Goal: Task Accomplishment & Management: Complete application form

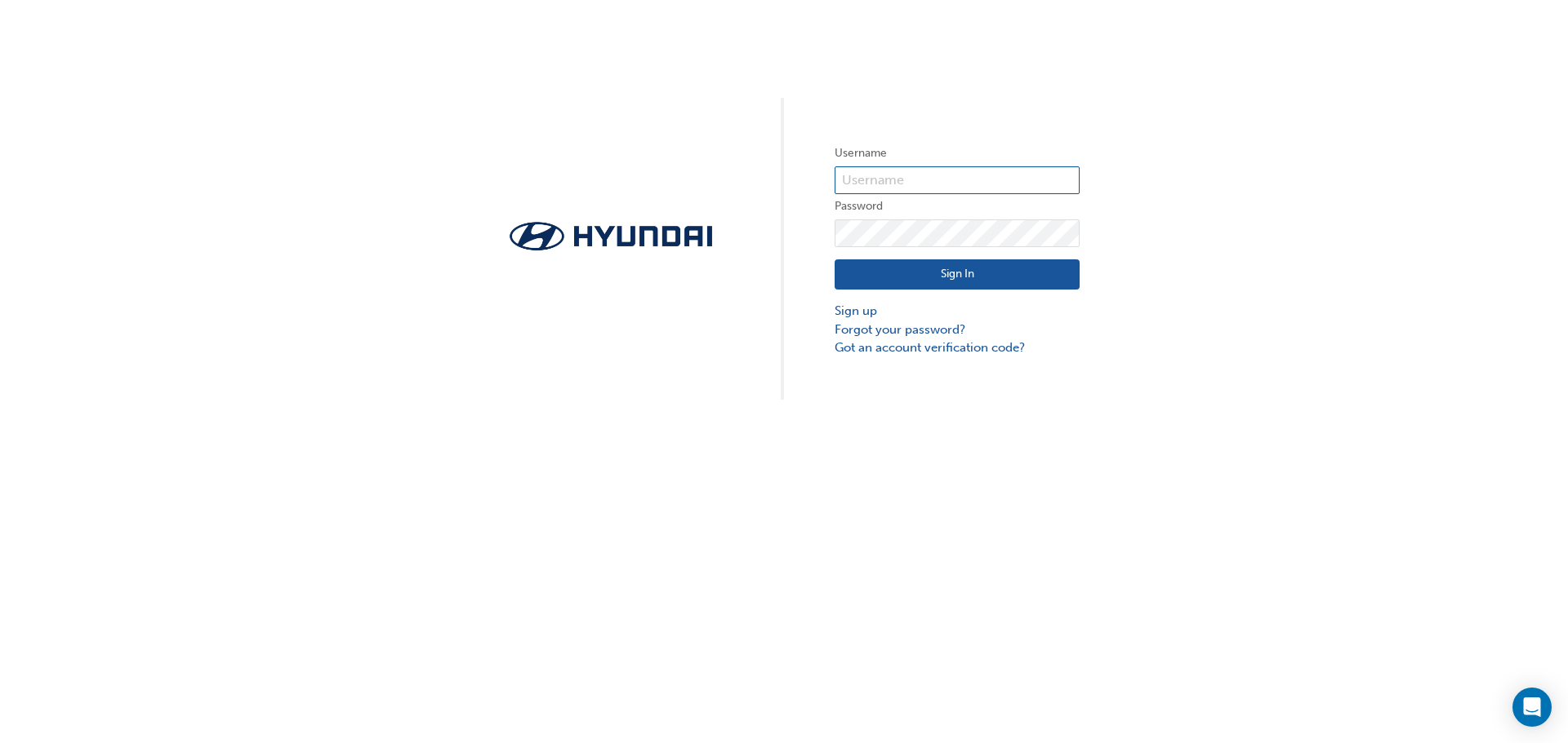
click at [924, 180] on input "text" at bounding box center [957, 180] width 245 height 28
click at [971, 175] on input "text" at bounding box center [957, 180] width 245 height 28
type input "20026"
click at [894, 265] on button "Sign In" at bounding box center [957, 275] width 245 height 31
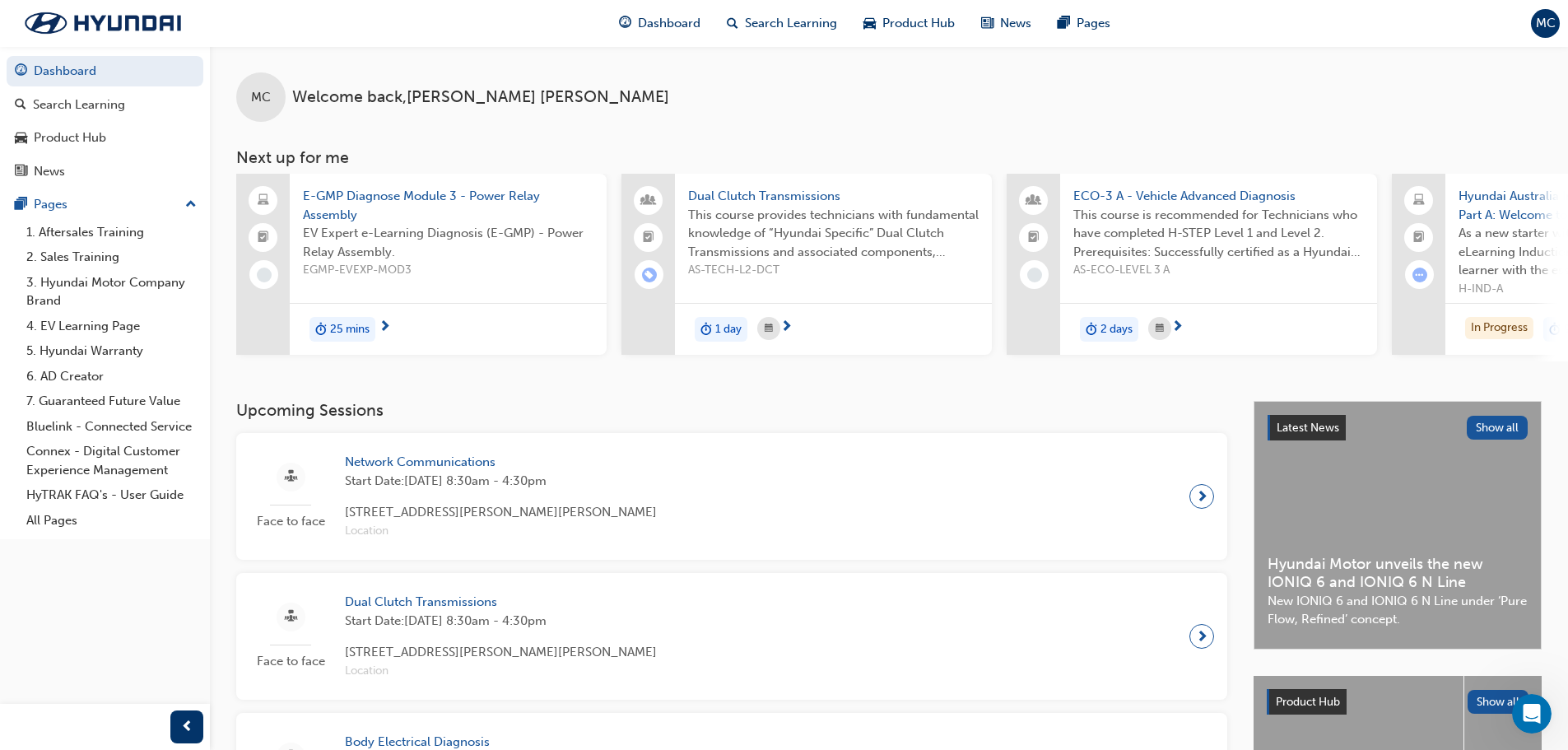
click at [1557, 35] on button "MC" at bounding box center [1546, 24] width 29 height 29
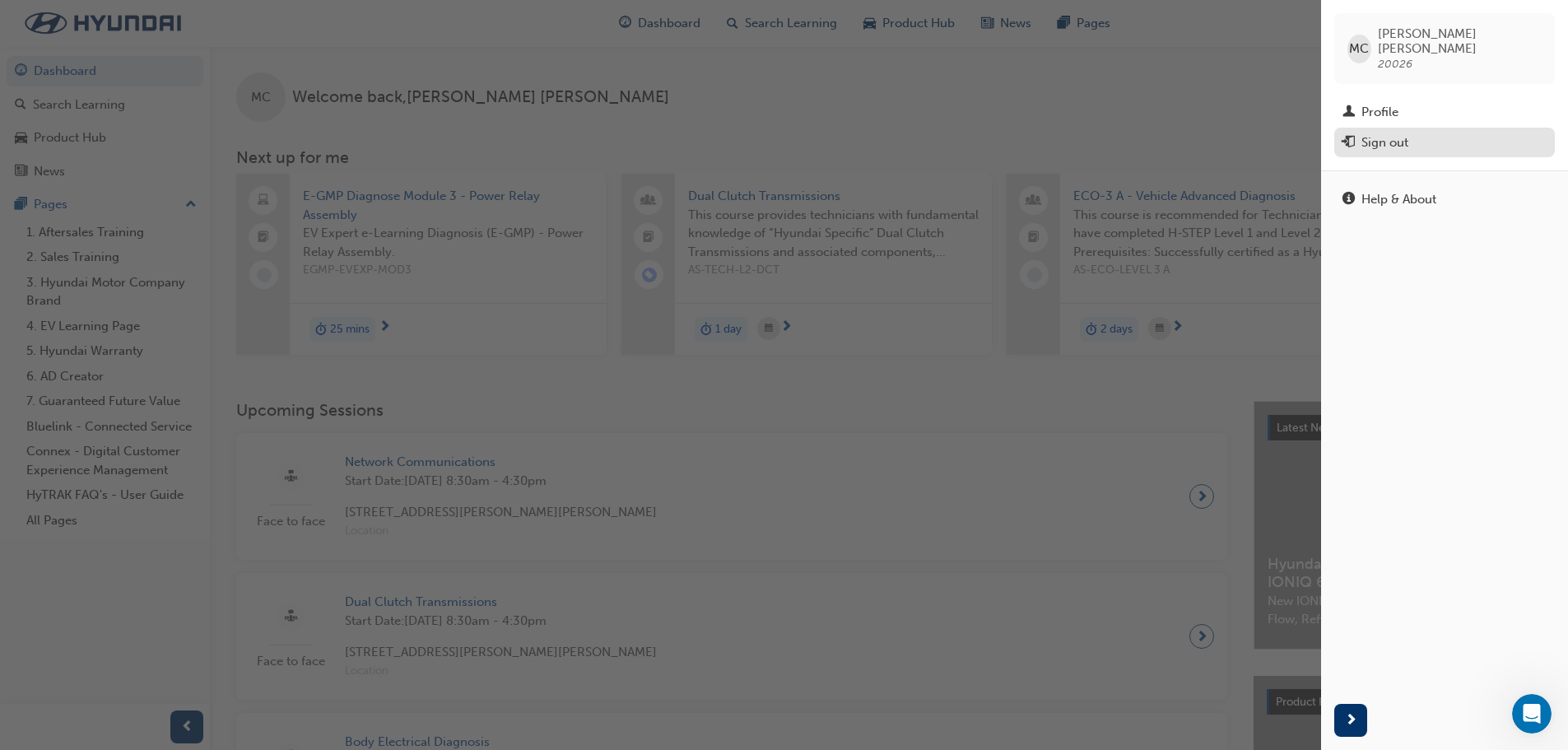
click at [1446, 133] on div "Sign out" at bounding box center [1445, 143] width 204 height 20
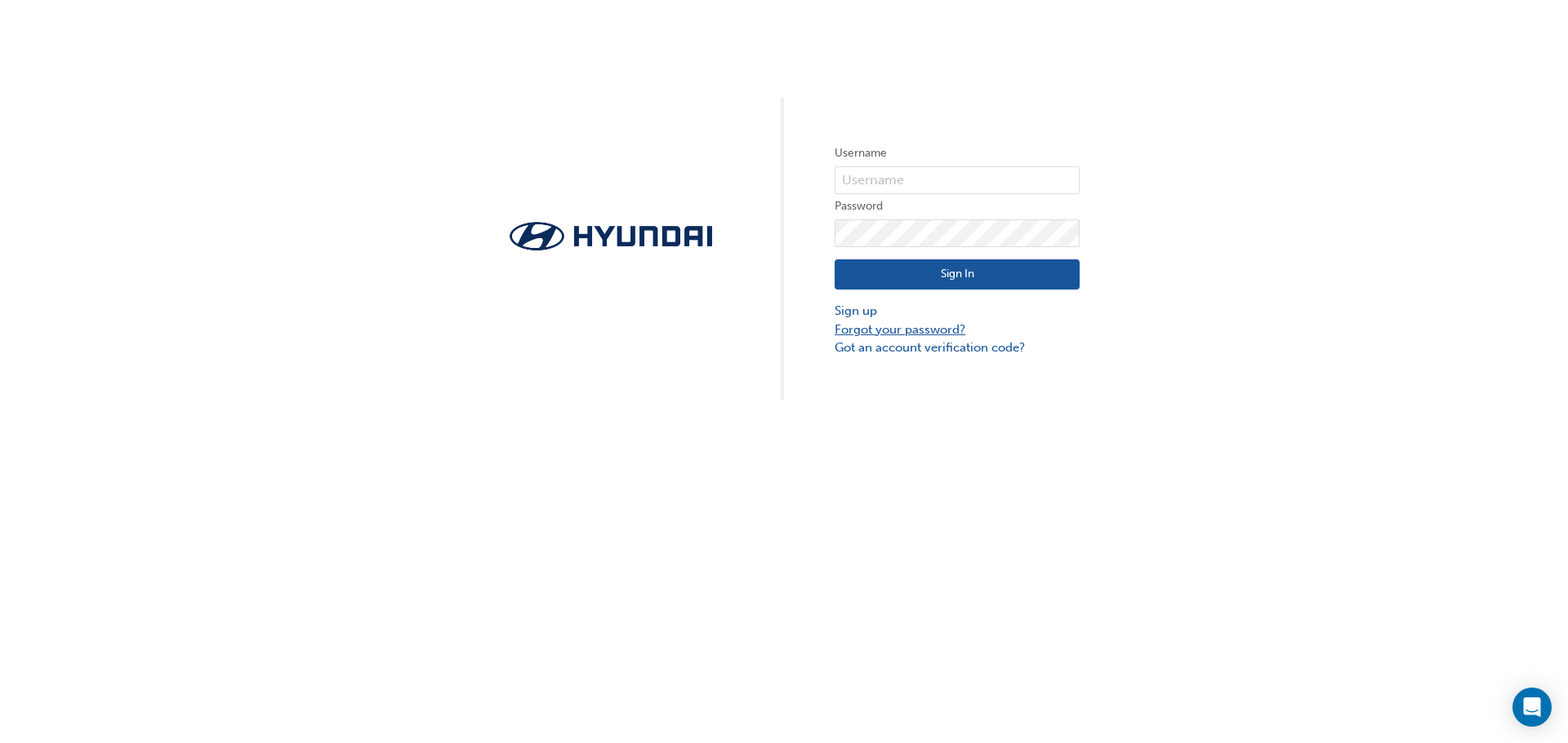
click at [922, 327] on link "Forgot your password?" at bounding box center [957, 330] width 245 height 19
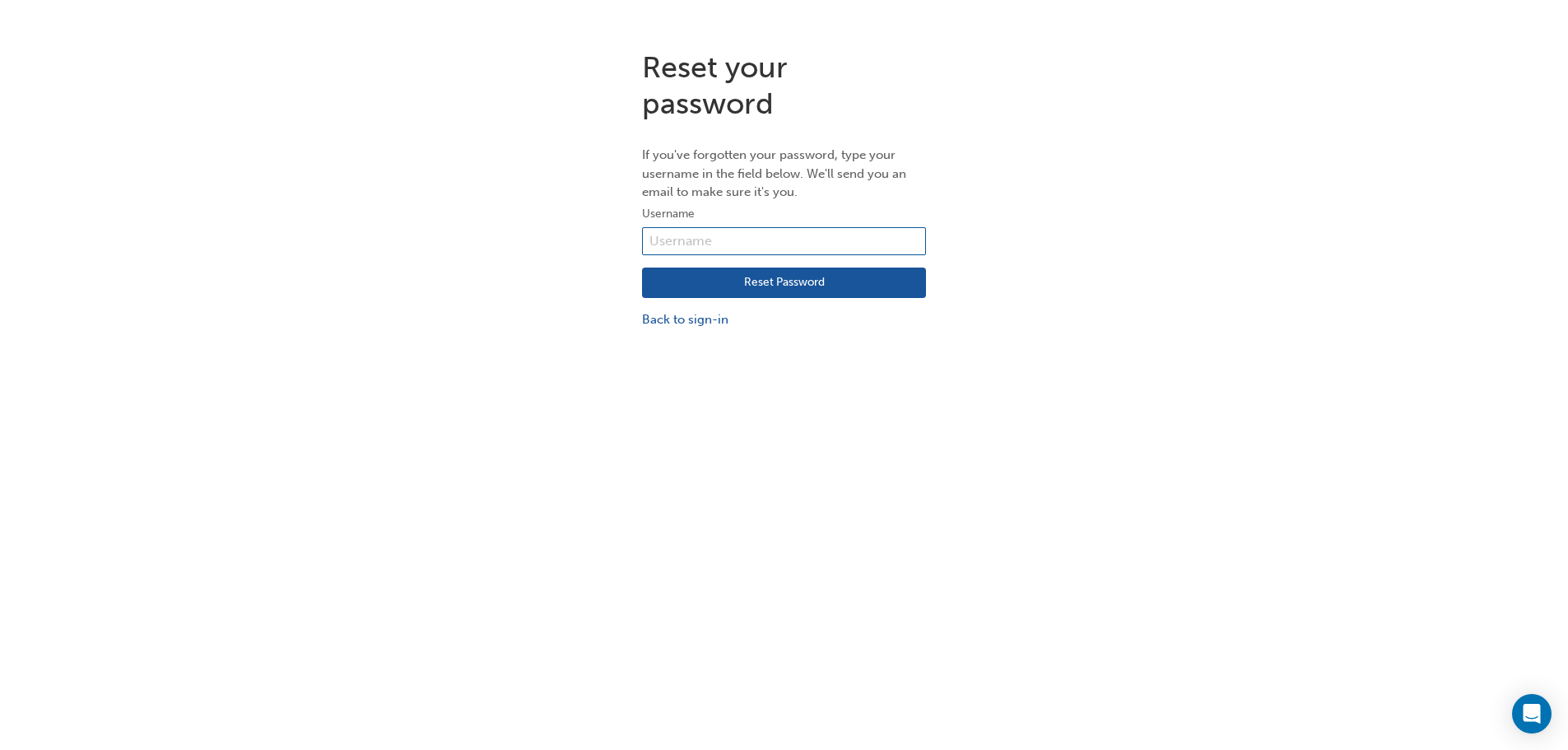
click at [799, 244] on input "text" at bounding box center [784, 241] width 284 height 28
click at [698, 242] on input "text" at bounding box center [784, 241] width 284 height 28
type input "[PERSON_NAME][EMAIL_ADDRESS][PERSON_NAME][DOMAIN_NAME]"
click at [891, 283] on button "Reset Password" at bounding box center [784, 283] width 284 height 31
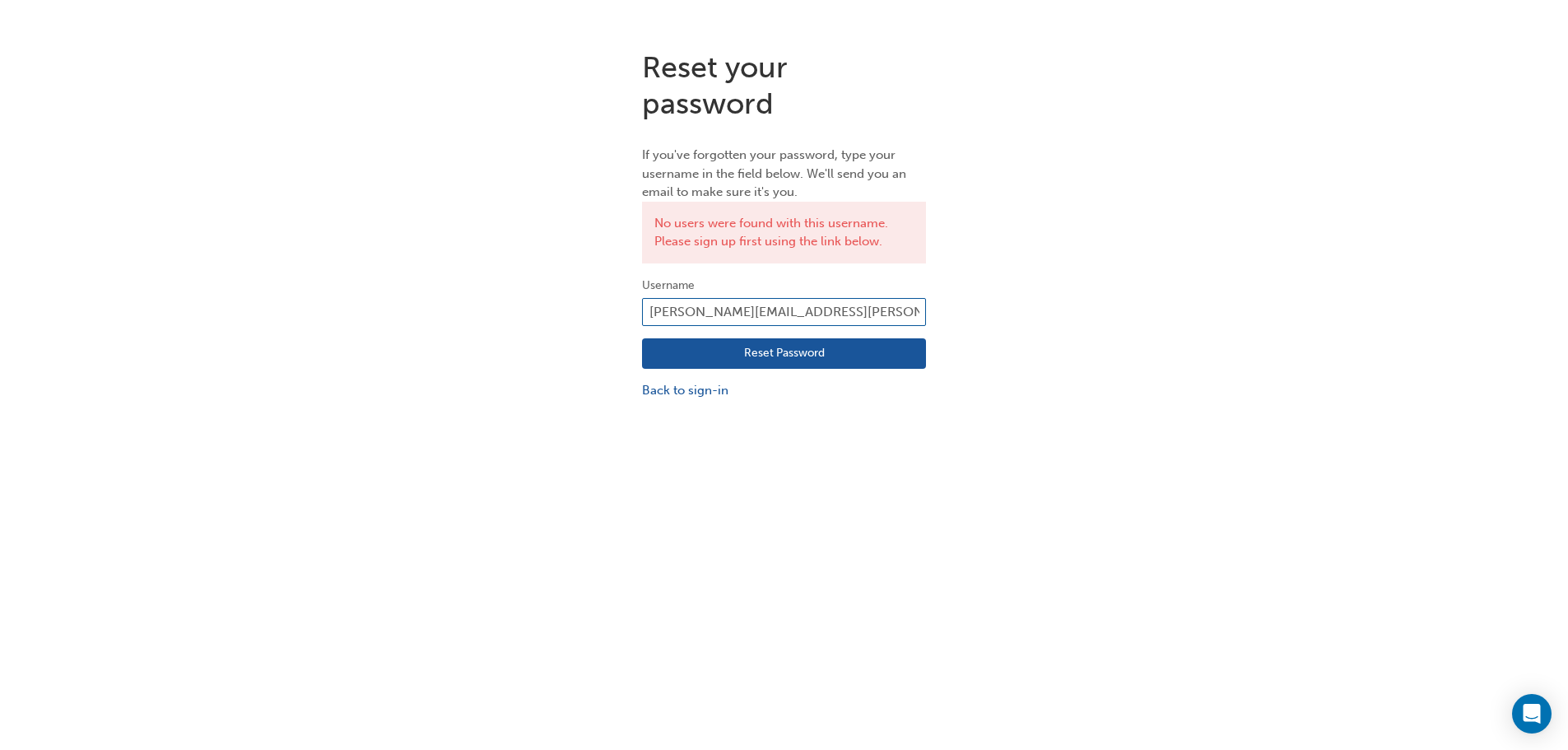
click at [915, 316] on input "[PERSON_NAME][EMAIL_ADDRESS][PERSON_NAME][DOMAIN_NAME]" at bounding box center [784, 312] width 284 height 28
type input "m"
type input "[EMAIL_ADDRESS][DOMAIN_NAME]"
click at [888, 349] on button "Reset Password" at bounding box center [784, 354] width 284 height 31
click at [901, 302] on input "[EMAIL_ADDRESS][DOMAIN_NAME]" at bounding box center [784, 312] width 284 height 28
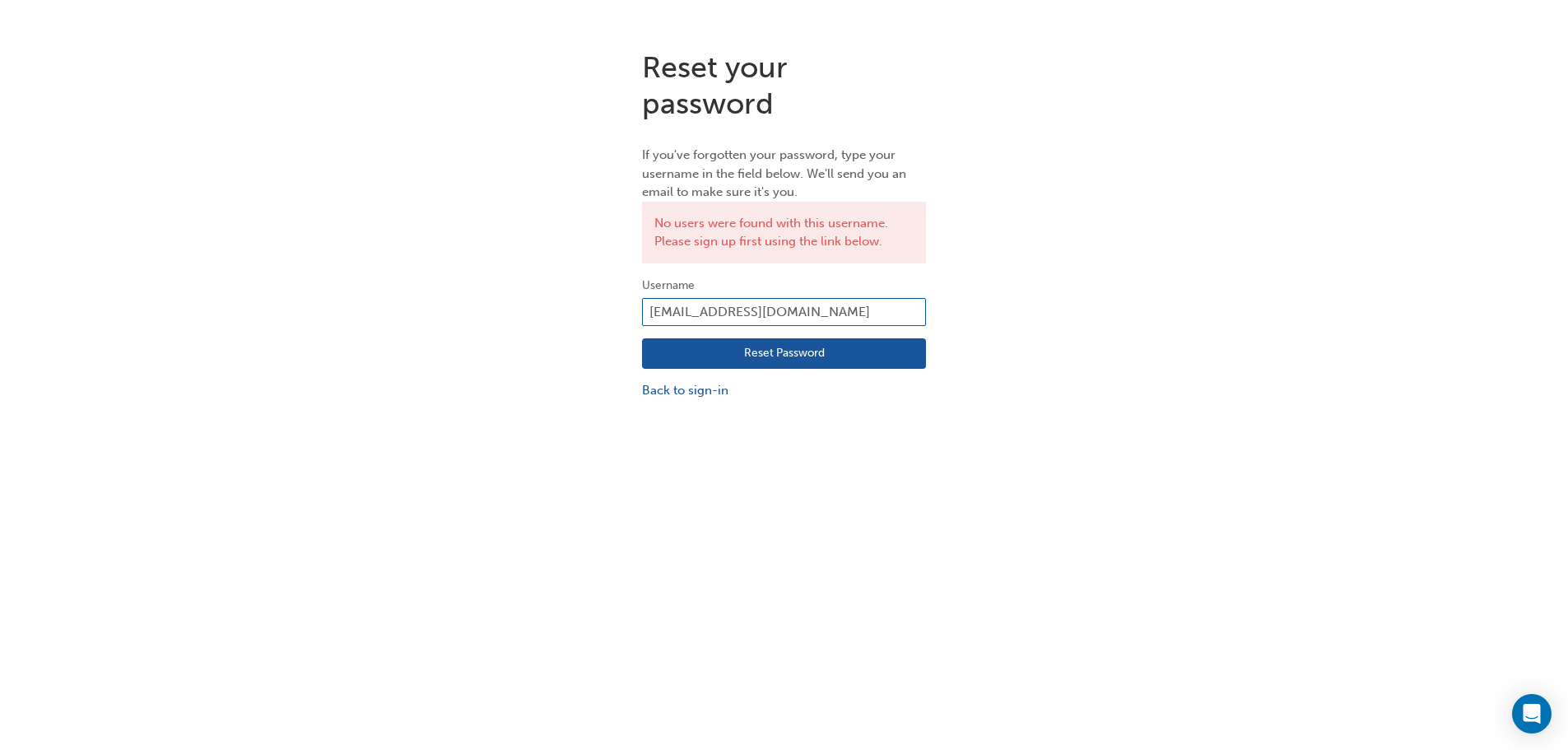
click at [870, 299] on input "[EMAIL_ADDRESS][DOMAIN_NAME]" at bounding box center [784, 312] width 284 height 28
click at [879, 305] on input "[EMAIL_ADDRESS][DOMAIN_NAME]" at bounding box center [784, 312] width 284 height 28
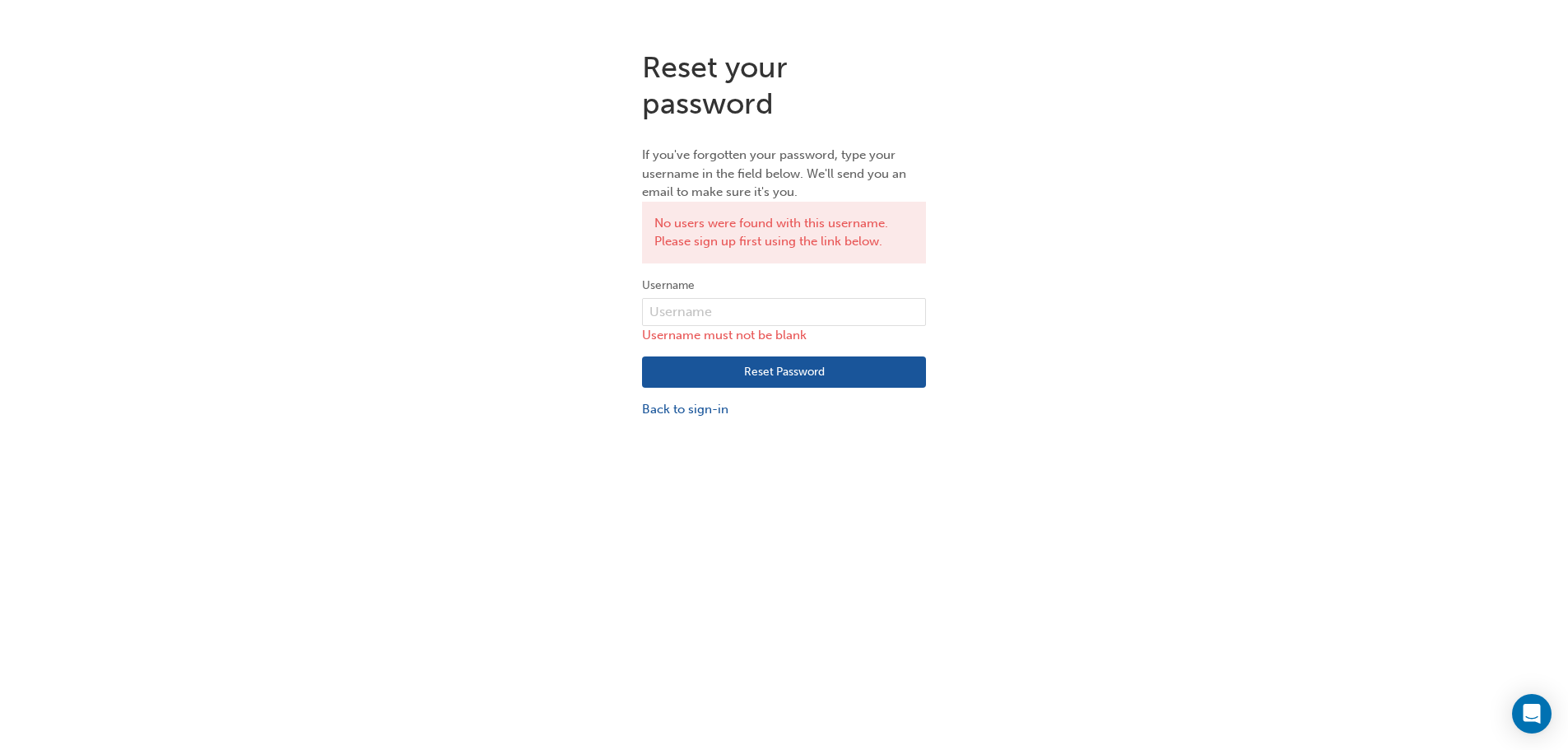
click at [970, 232] on div "Reset your password If you've forgotten your password, type your username in th…" at bounding box center [784, 234] width 1568 height 394
click at [667, 406] on link "Back to sign-in" at bounding box center [784, 409] width 284 height 19
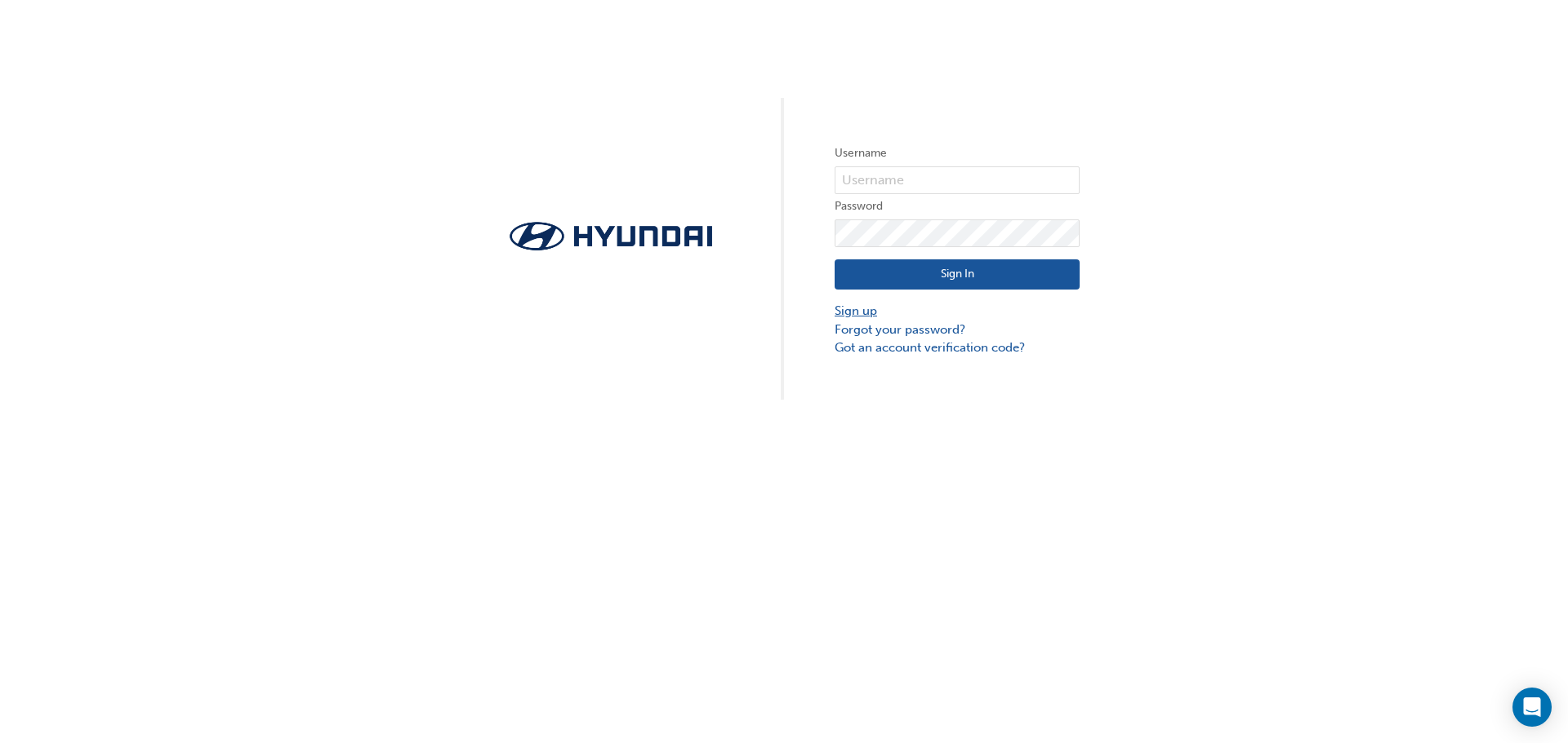
click at [869, 315] on link "Sign up" at bounding box center [957, 311] width 245 height 19
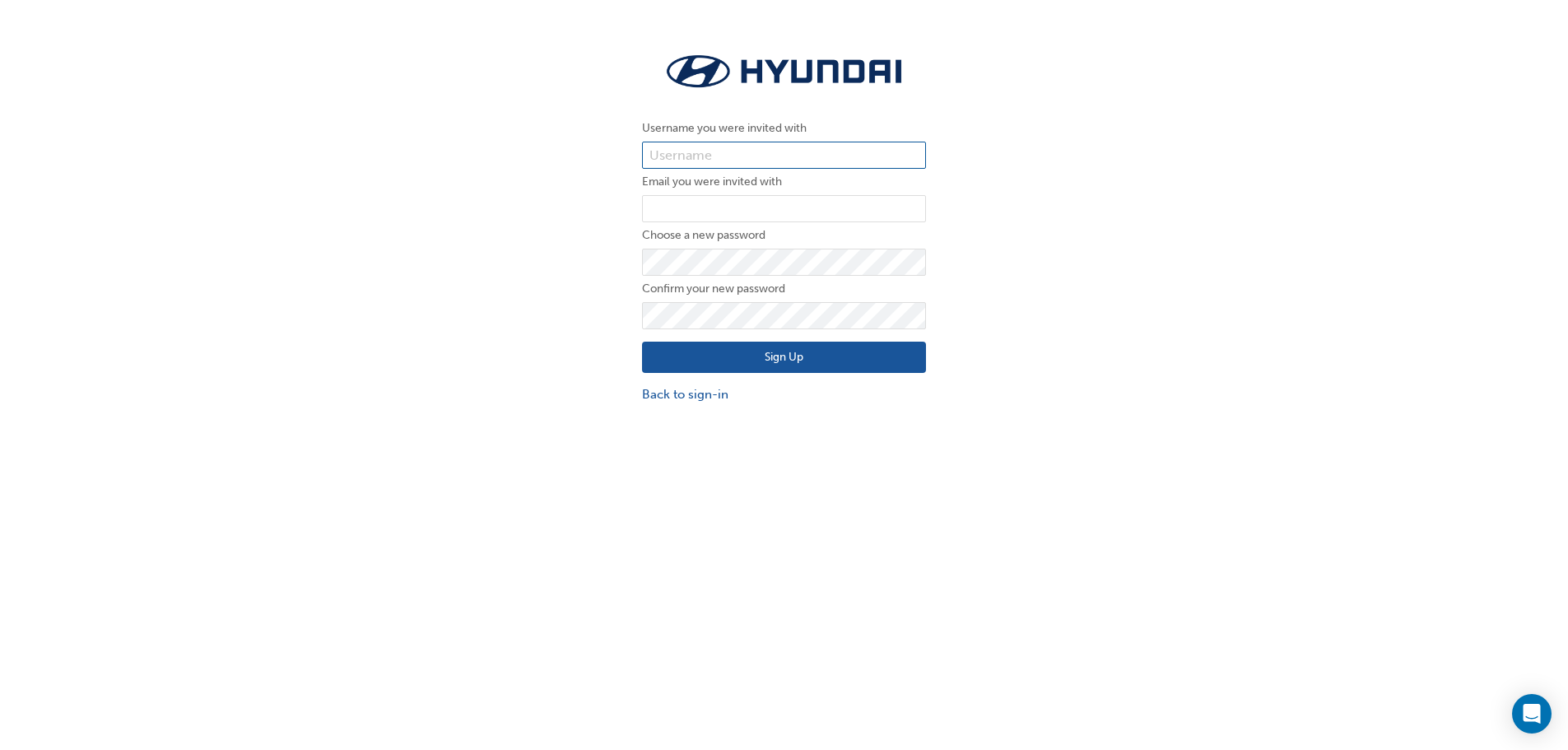
click at [850, 156] on input "text" at bounding box center [784, 155] width 284 height 28
type input "[PERSON_NAME][EMAIL_ADDRESS][PERSON_NAME][DOMAIN_NAME]"
drag, startPoint x: 914, startPoint y: 153, endPoint x: 580, endPoint y: 69, distance: 344.4
click at [580, 69] on div "Username you were invited with [PERSON_NAME][EMAIL_ADDRESS][PERSON_NAME][DOMAIN…" at bounding box center [784, 226] width 1568 height 379
click at [774, 210] on input "email" at bounding box center [784, 209] width 284 height 28
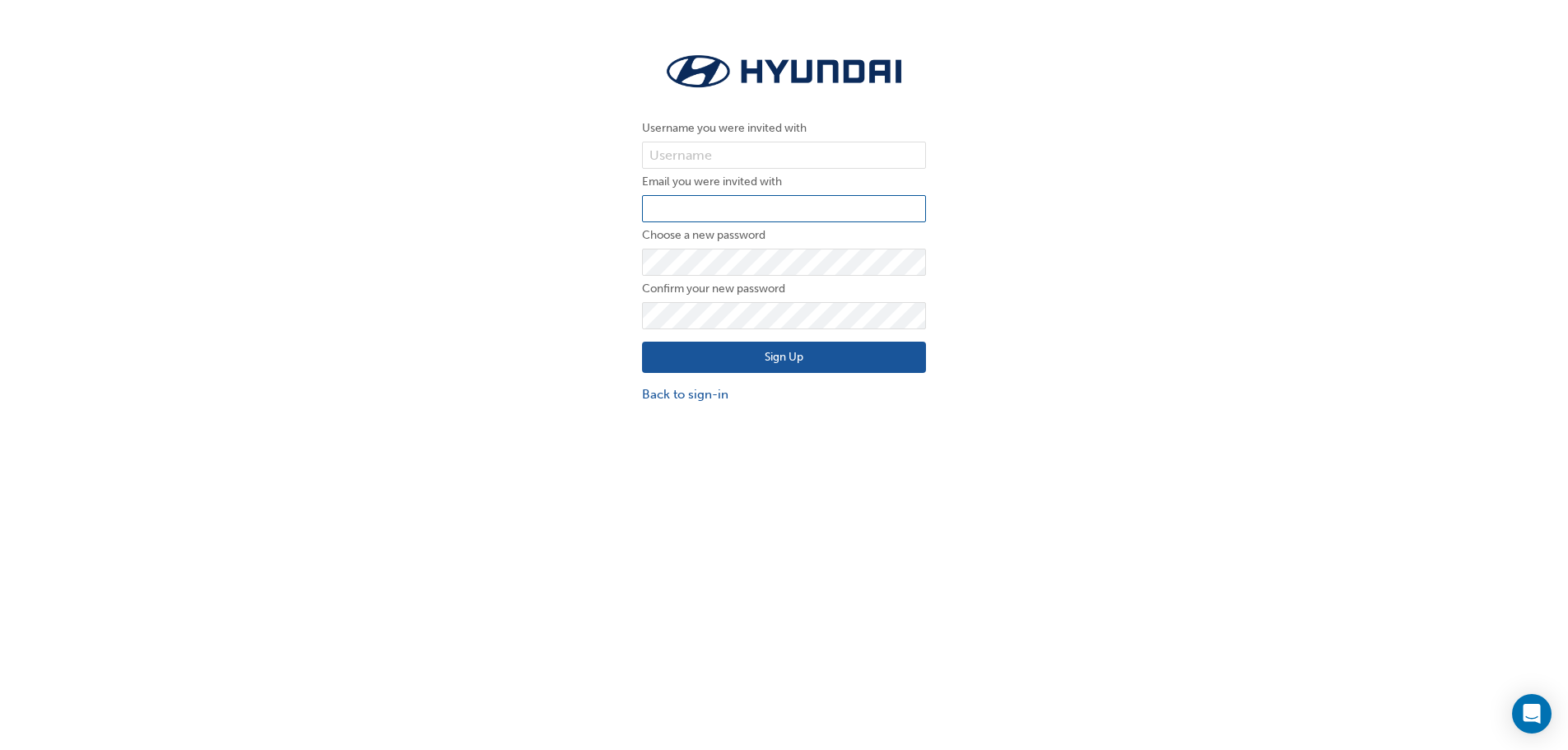
click at [813, 209] on input "email" at bounding box center [784, 209] width 284 height 28
type input "[PERSON_NAME][EMAIL_ADDRESS][PERSON_NAME][DOMAIN_NAME]"
click at [667, 356] on button "Sign Up" at bounding box center [784, 358] width 284 height 31
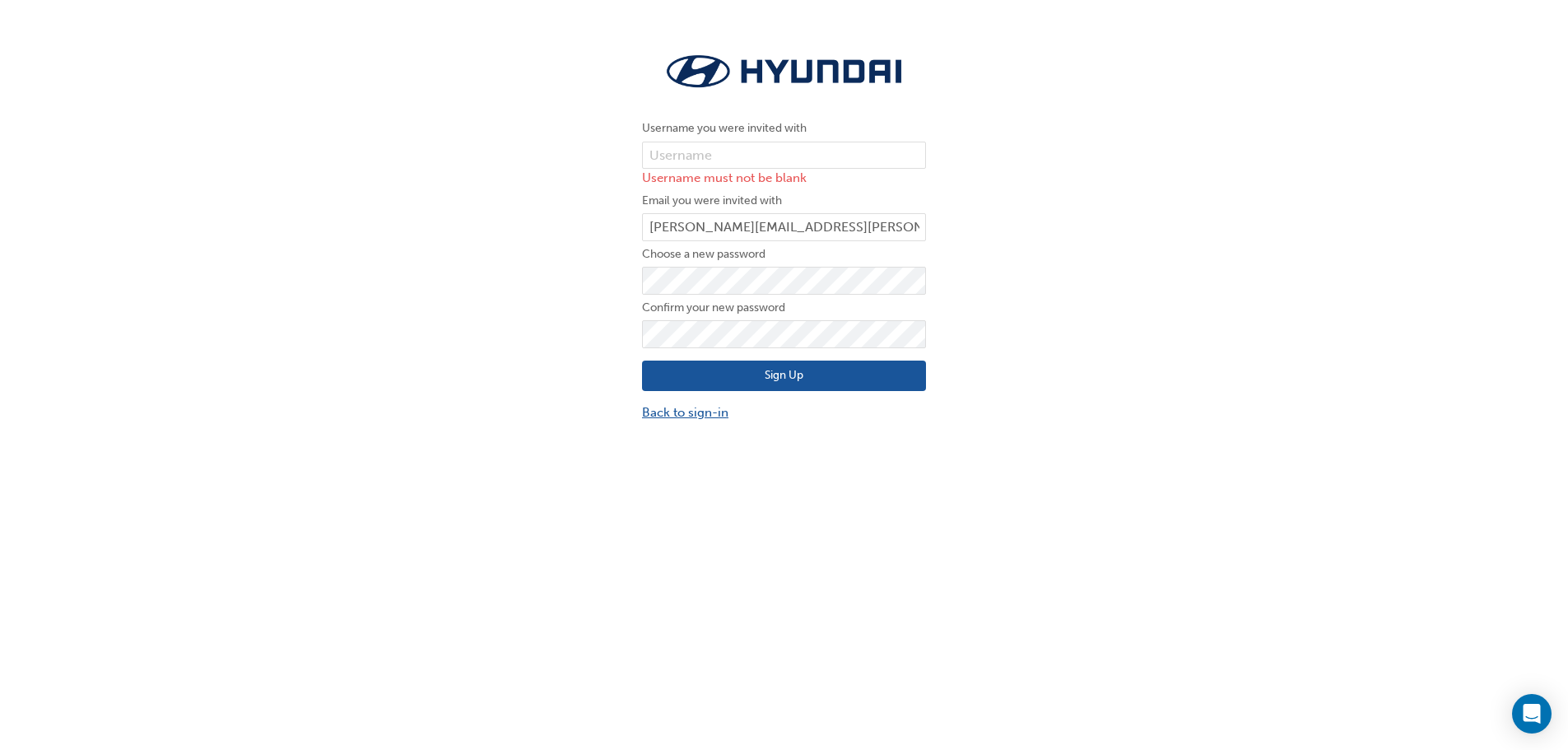
click at [722, 415] on link "Back to sign-in" at bounding box center [784, 413] width 284 height 19
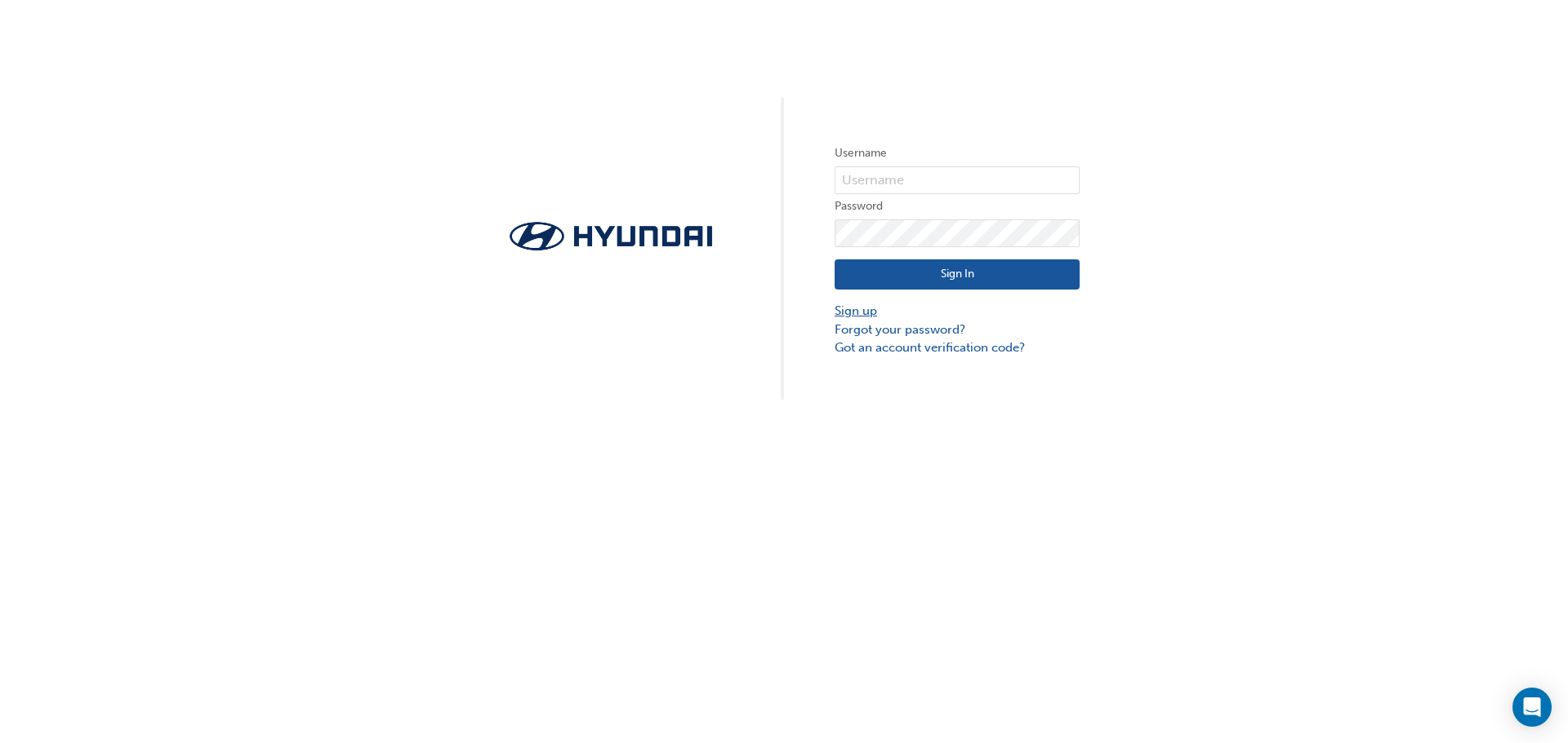
click at [877, 310] on link "Sign up" at bounding box center [957, 311] width 245 height 19
